Goal: Task Accomplishment & Management: Use online tool/utility

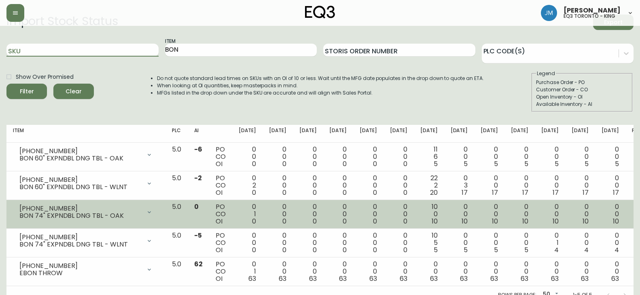
scroll to position [27, 0]
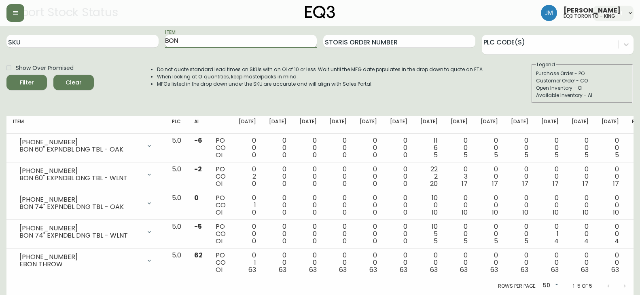
click at [185, 42] on input "BON" at bounding box center [241, 41] width 152 height 13
type input "Ban"
click at [6, 75] on button "Filter" at bounding box center [26, 82] width 40 height 15
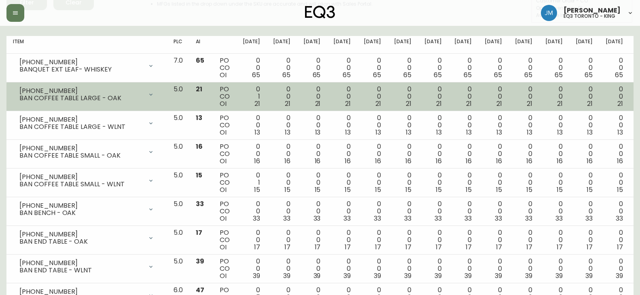
scroll to position [0, 0]
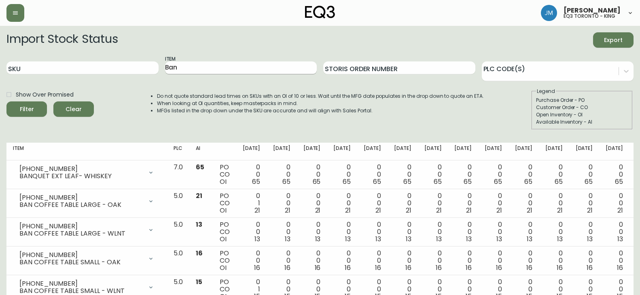
click at [173, 66] on input "Ban" at bounding box center [241, 67] width 152 height 13
click at [76, 106] on span "Clear" at bounding box center [74, 109] width 28 height 10
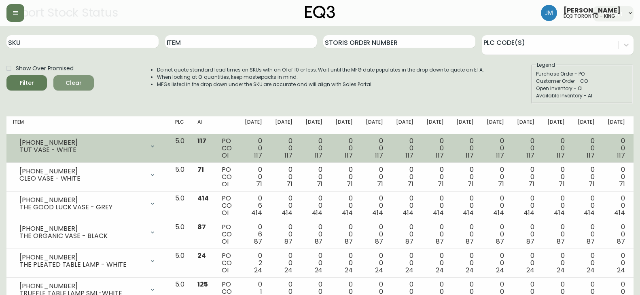
scroll to position [40, 0]
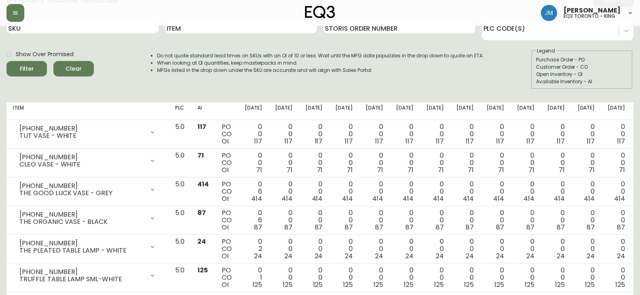
click at [133, 81] on div "Show Over Promised Filter Clear Do not quote standard lead times on SKUs with a…" at bounding box center [319, 68] width 627 height 42
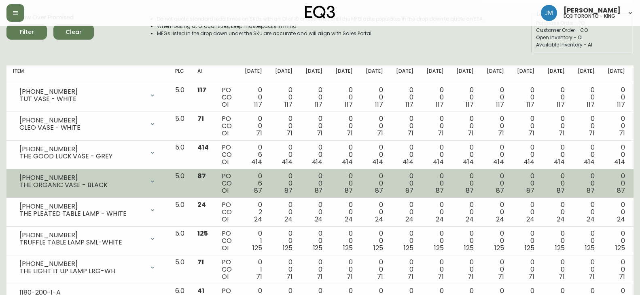
scroll to position [81, 0]
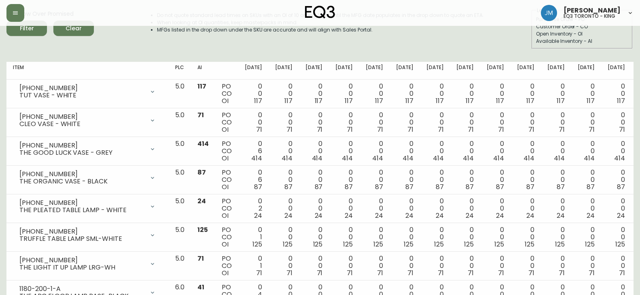
click at [28, 51] on div "Import Stock Status Export SKU Item Storis Order Number PLC Code(s) Show Over P…" at bounding box center [319, 3] width 627 height 104
